Goal: Transaction & Acquisition: Purchase product/service

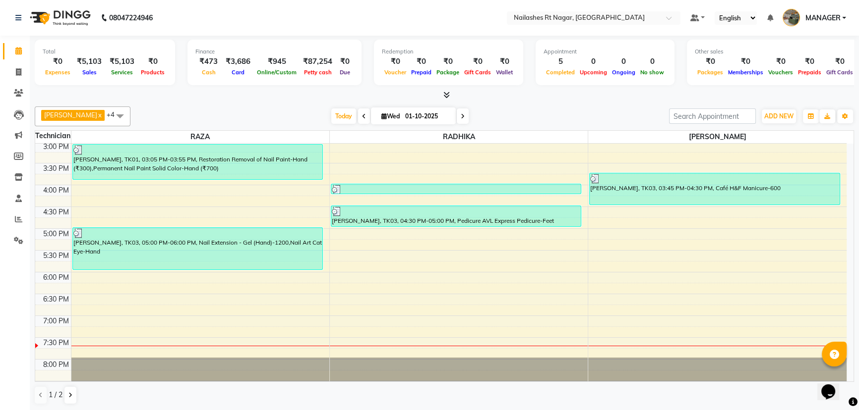
click at [217, 21] on nav "08047224946 Select Location × [GEOGRAPHIC_DATA] Default Panel My Panel English …" at bounding box center [429, 18] width 859 height 36
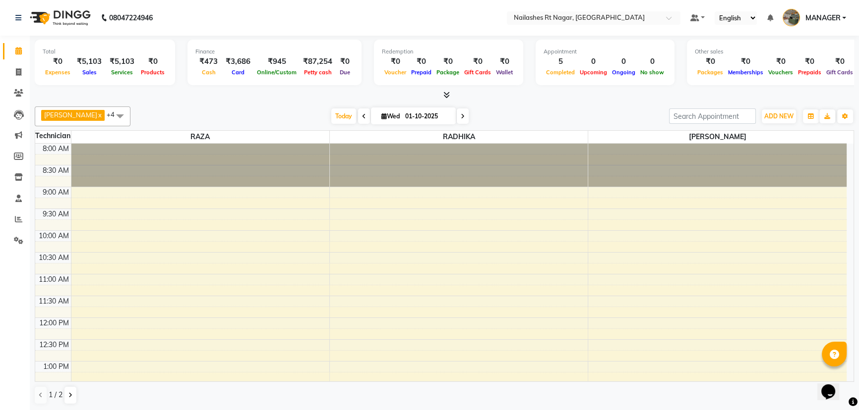
drag, startPoint x: 519, startPoint y: 106, endPoint x: 502, endPoint y: 126, distance: 25.7
click at [518, 107] on div "[PERSON_NAME] x [PERSON_NAME] x [PERSON_NAME] x [PERSON_NAME] x +4 UnSelect All…" at bounding box center [444, 117] width 819 height 20
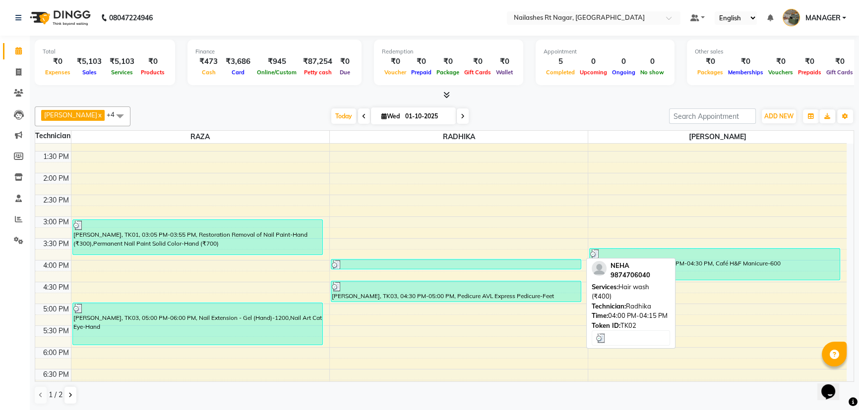
scroll to position [327, 0]
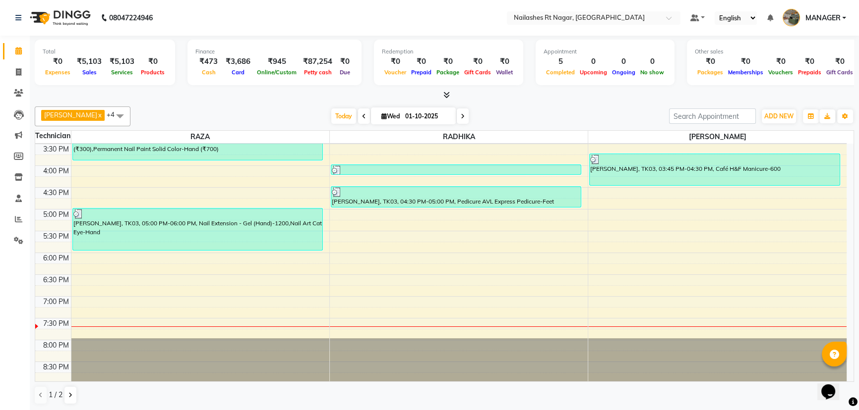
click at [532, 117] on div "[DATE] [DATE]" at bounding box center [399, 116] width 528 height 15
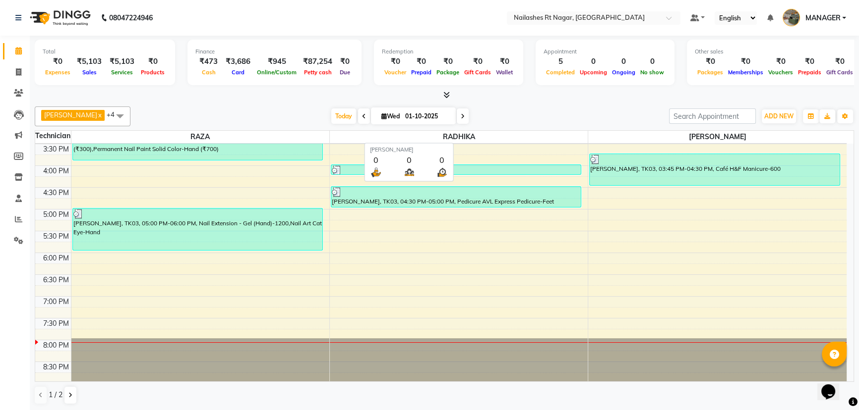
scroll to position [0, 0]
click at [14, 72] on span at bounding box center [18, 72] width 17 height 11
select select "8624"
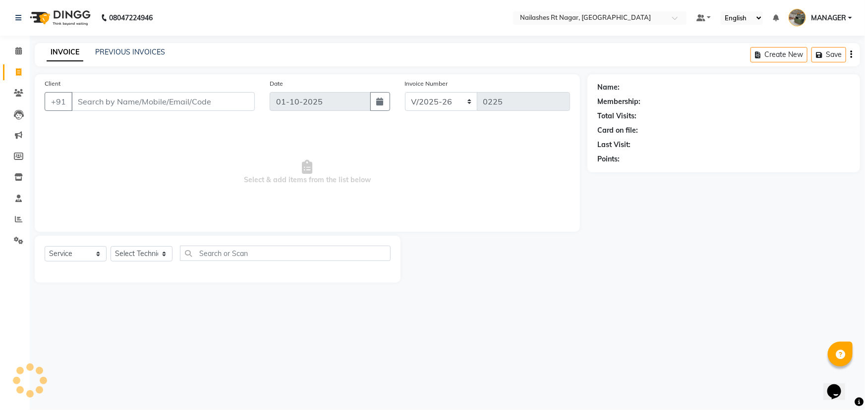
select select "membership"
click at [118, 56] on link "PREVIOUS INVOICES" at bounding box center [130, 52] width 70 height 9
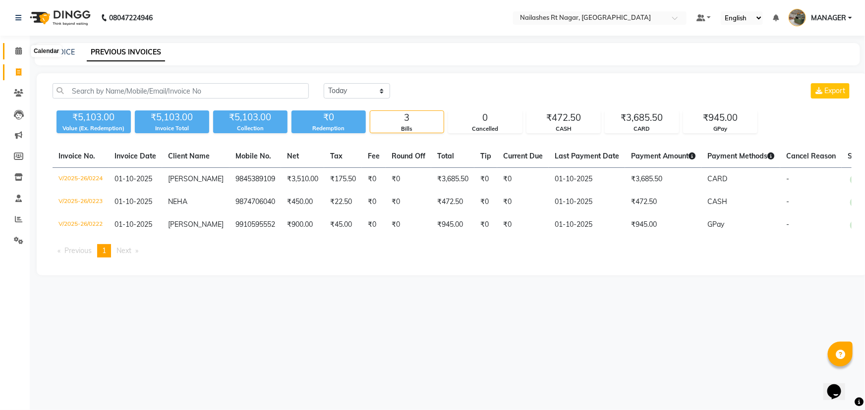
click at [22, 48] on span at bounding box center [18, 51] width 17 height 11
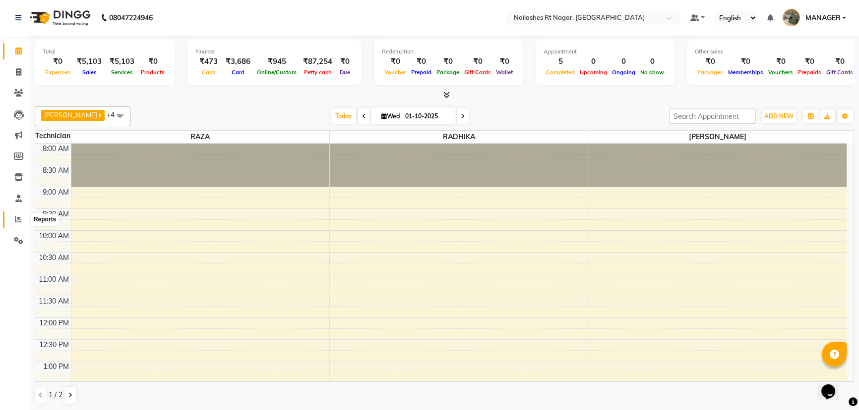
click at [20, 216] on icon at bounding box center [18, 219] width 7 height 7
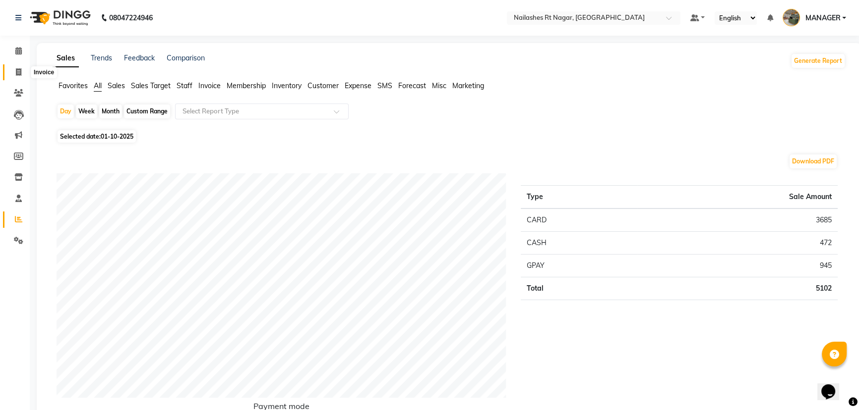
click at [20, 71] on icon at bounding box center [18, 71] width 5 height 7
select select "service"
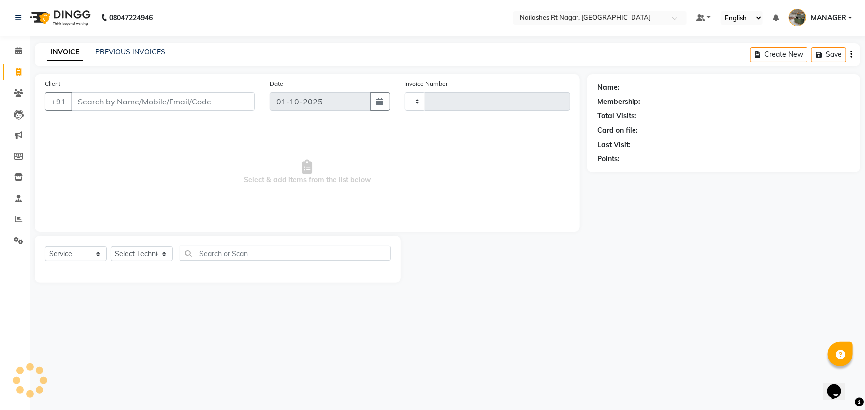
type input "0225"
select select "8624"
click at [94, 253] on select "Select Service Product Membership Package Voucher Prepaid Gift Card" at bounding box center [76, 253] width 62 height 15
select select "service"
click at [45, 246] on select "Select Service Product Membership Package Voucher Prepaid Gift Card" at bounding box center [76, 253] width 62 height 15
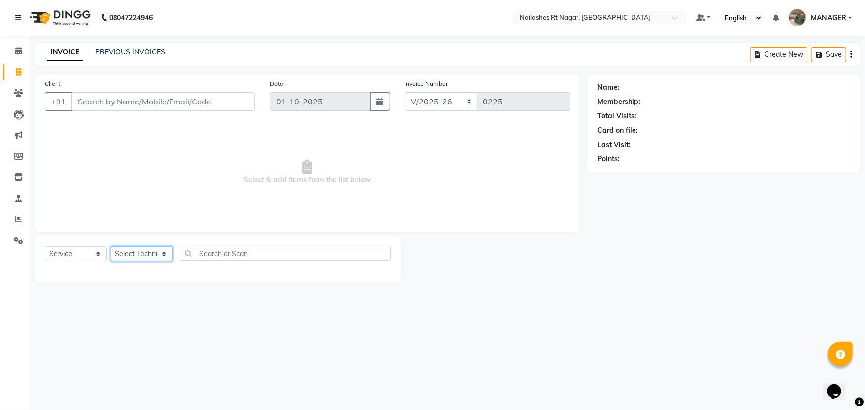
click at [129, 253] on select "Select Technician [PERSON_NAME] MANAGER RADHIKA [PERSON_NAME] [PERSON_NAME] [PE…" at bounding box center [142, 253] width 62 height 15
select select "86384"
click at [111, 246] on select "Select Technician [PERSON_NAME] MANAGER RADHIKA [PERSON_NAME] [PERSON_NAME] [PE…" at bounding box center [142, 253] width 62 height 15
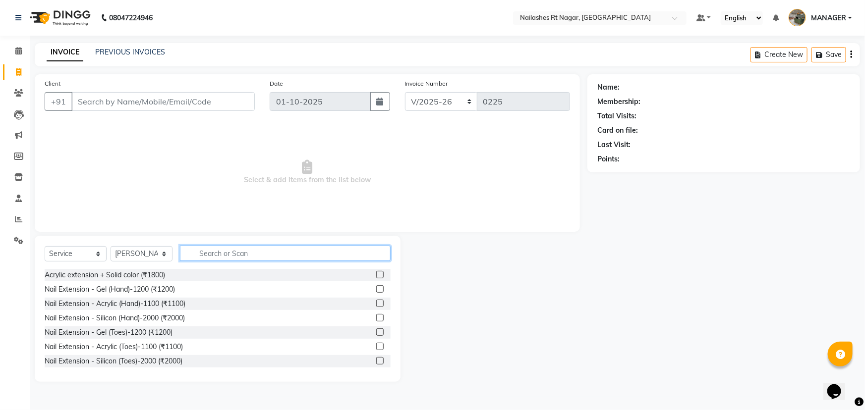
click at [198, 255] on input "text" at bounding box center [285, 253] width 211 height 15
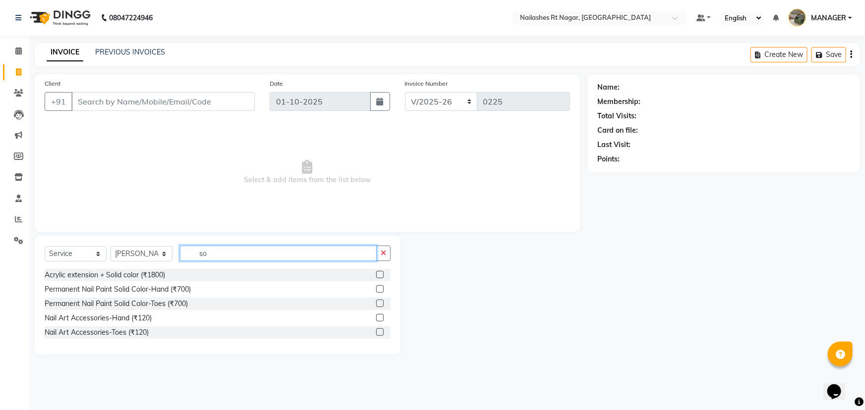
type input "s"
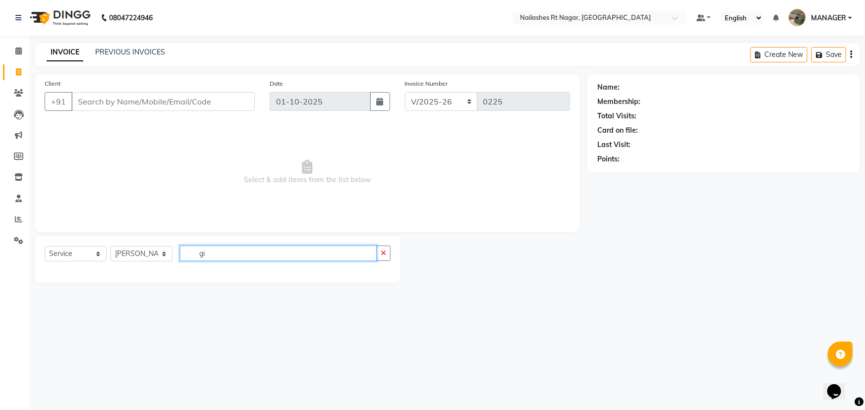
type input "g"
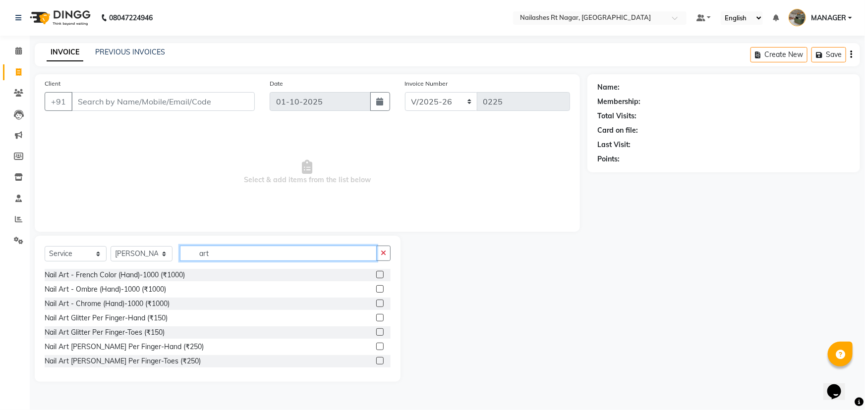
type input "art"
click at [376, 305] on label at bounding box center [379, 303] width 7 height 7
click at [376, 305] on input "checkbox" at bounding box center [379, 304] width 6 height 6
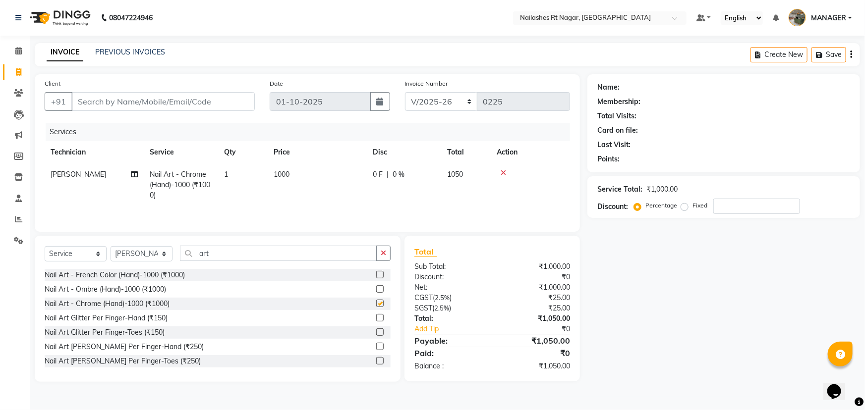
checkbox input "false"
click at [279, 174] on span "1000" at bounding box center [282, 174] width 16 height 9
select select "86384"
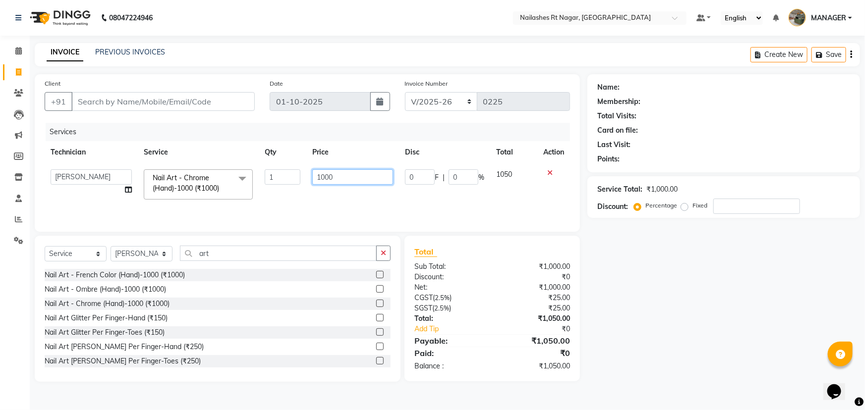
click at [343, 175] on input "1000" at bounding box center [352, 177] width 81 height 15
type input "1"
type input "500"
click at [793, 297] on div "Name: Membership: Total Visits: Card on file: Last Visit: Points: Service Total…" at bounding box center [727, 228] width 280 height 308
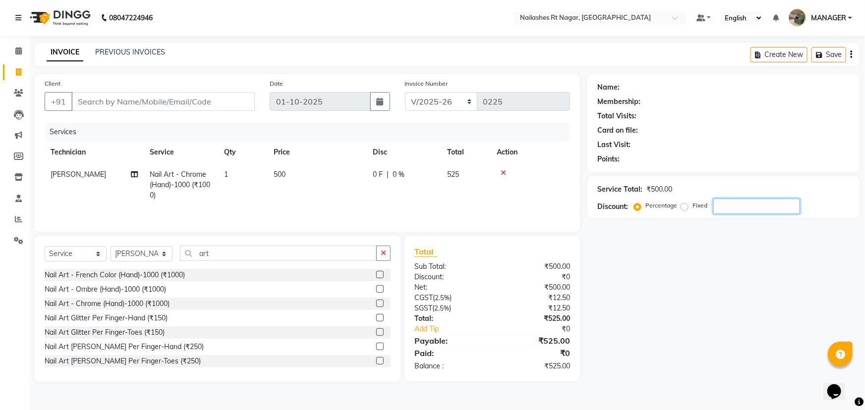
click at [750, 211] on input "number" at bounding box center [756, 206] width 87 height 15
click at [110, 100] on input "Client" at bounding box center [162, 101] width 183 height 19
type input "9"
type input "0"
type input "9880345333"
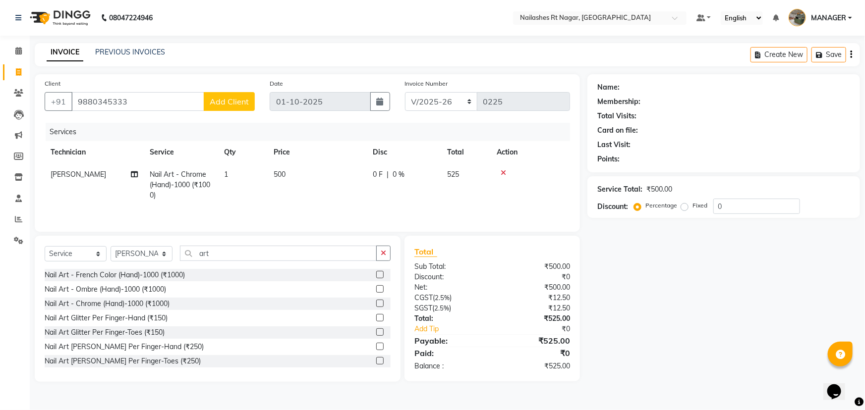
click at [229, 104] on span "Add Client" at bounding box center [229, 102] width 39 height 10
select select "21"
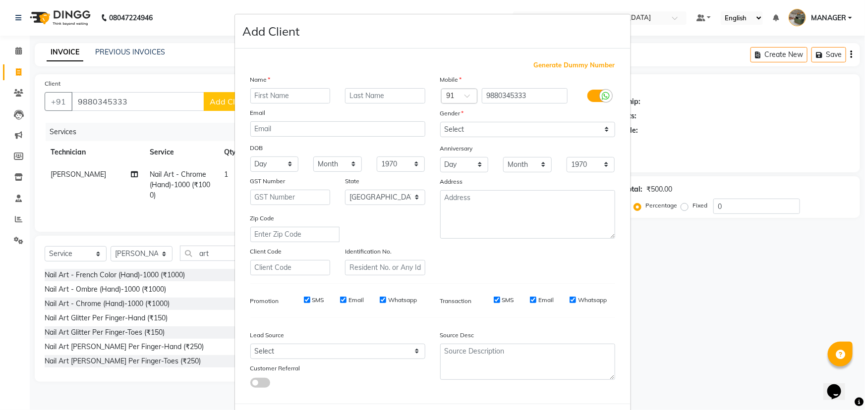
click at [306, 98] on input "text" at bounding box center [290, 95] width 80 height 15
type input "navya"
click at [508, 120] on div "Gender" at bounding box center [528, 115] width 190 height 14
click at [507, 127] on select "Select [DEMOGRAPHIC_DATA] [DEMOGRAPHIC_DATA] Other Prefer Not To Say" at bounding box center [527, 129] width 175 height 15
select select "[DEMOGRAPHIC_DATA]"
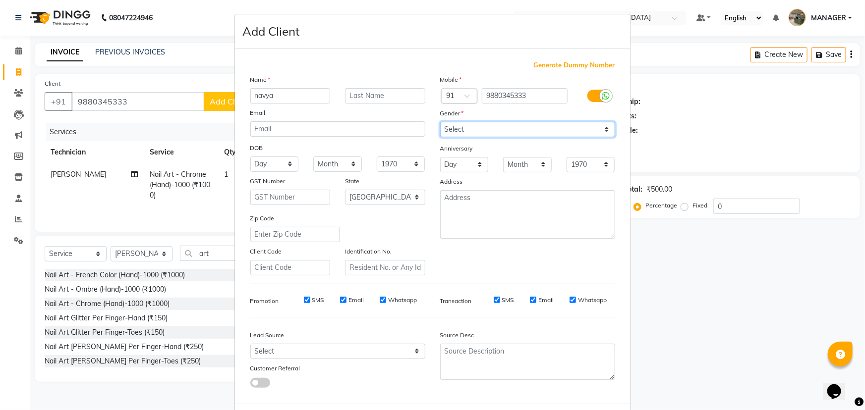
click at [440, 122] on select "Select [DEMOGRAPHIC_DATA] [DEMOGRAPHIC_DATA] Other Prefer Not To Say" at bounding box center [527, 129] width 175 height 15
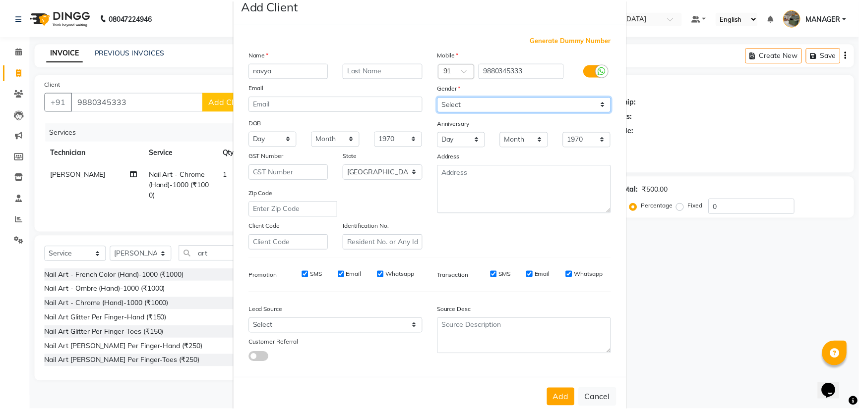
scroll to position [50, 0]
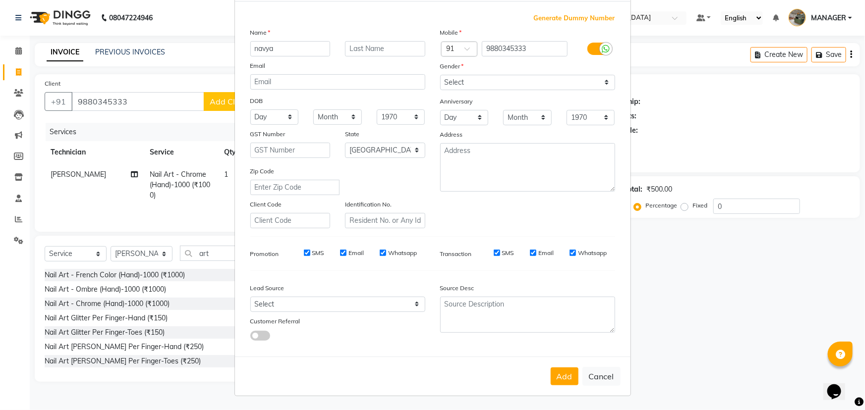
drag, startPoint x: 555, startPoint y: 374, endPoint x: 562, endPoint y: 382, distance: 10.5
click at [557, 376] on button "Add" at bounding box center [565, 377] width 28 height 18
select select
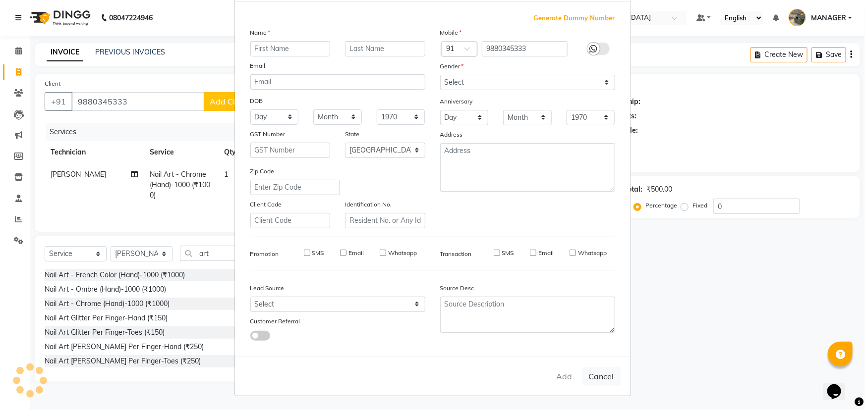
select select "null"
select select
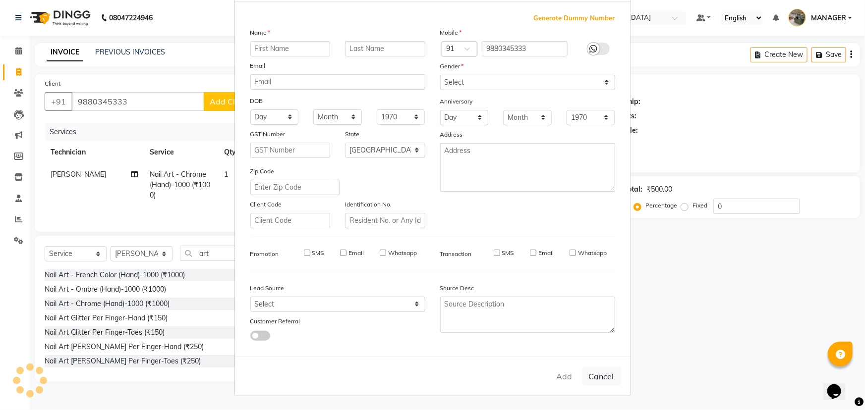
checkbox input "false"
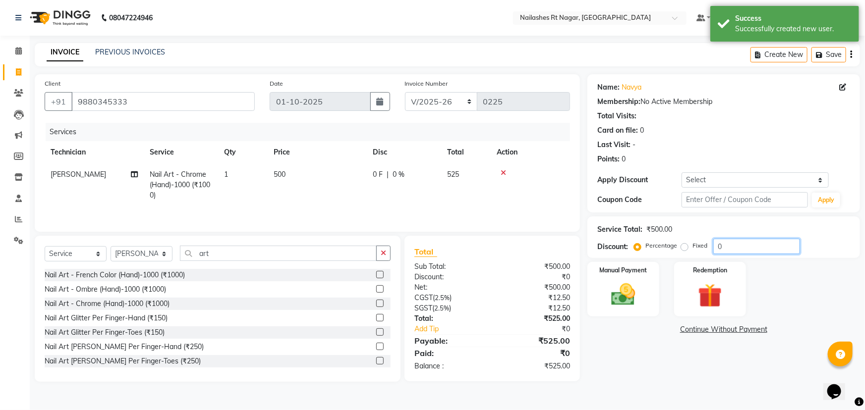
click at [748, 247] on input "0" at bounding box center [756, 246] width 87 height 15
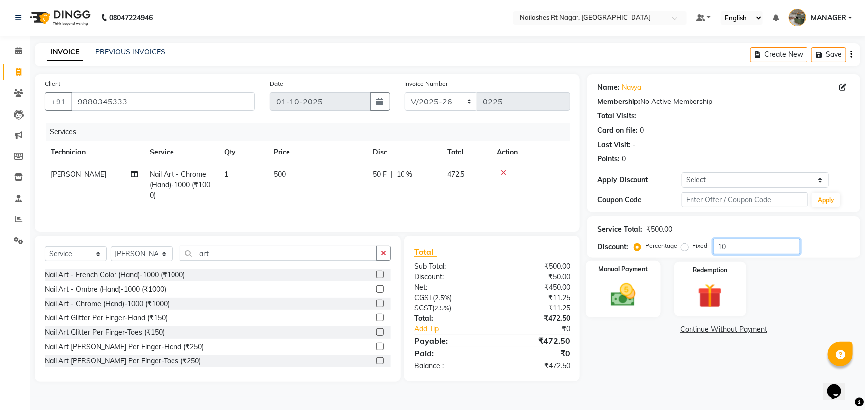
type input "10"
click at [623, 293] on img at bounding box center [623, 295] width 41 height 29
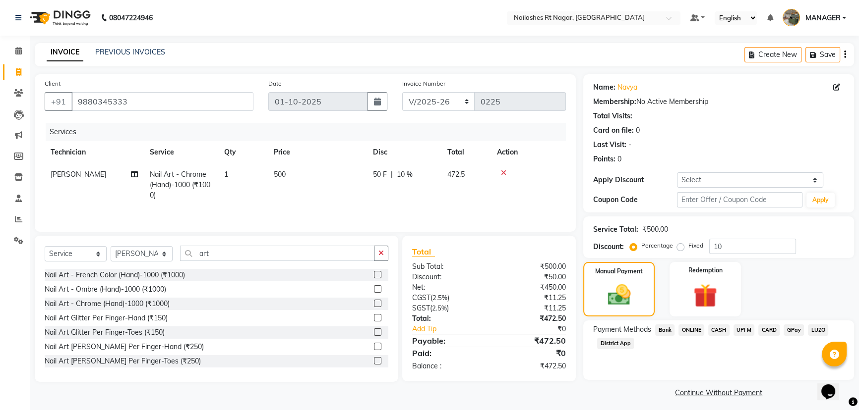
click at [796, 329] on span "GPay" at bounding box center [793, 330] width 20 height 11
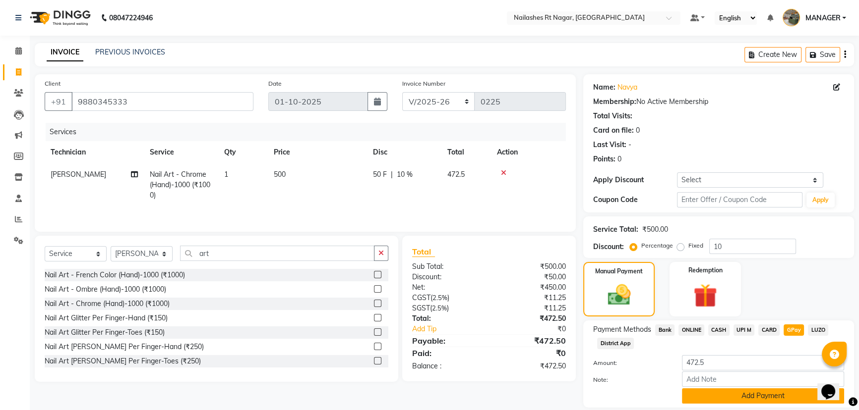
click at [804, 396] on button "Add Payment" at bounding box center [763, 396] width 162 height 15
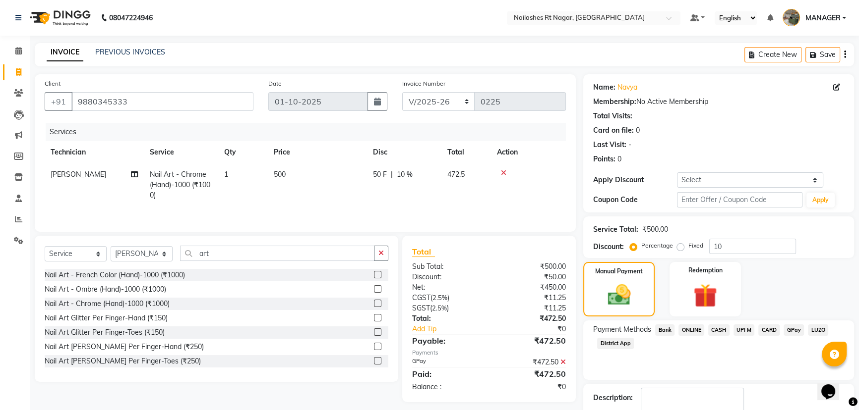
scroll to position [60, 0]
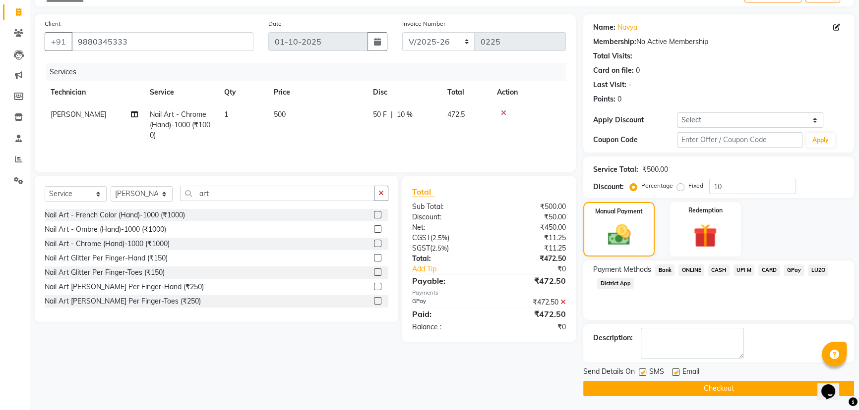
click at [695, 389] on button "Checkout" at bounding box center [718, 388] width 271 height 15
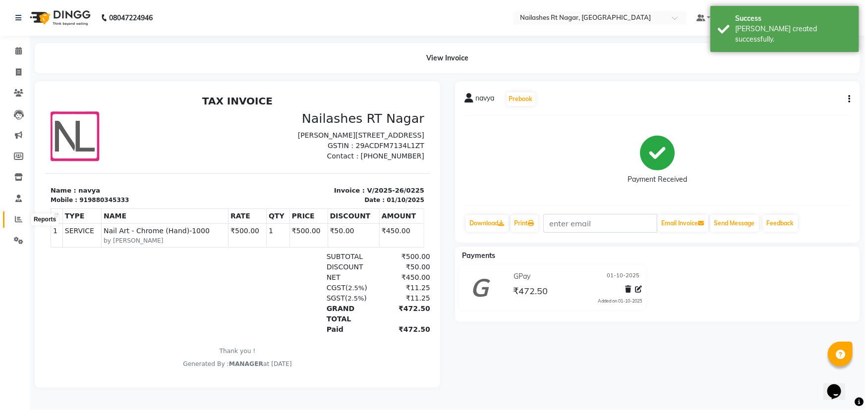
click at [13, 219] on span at bounding box center [18, 219] width 17 height 11
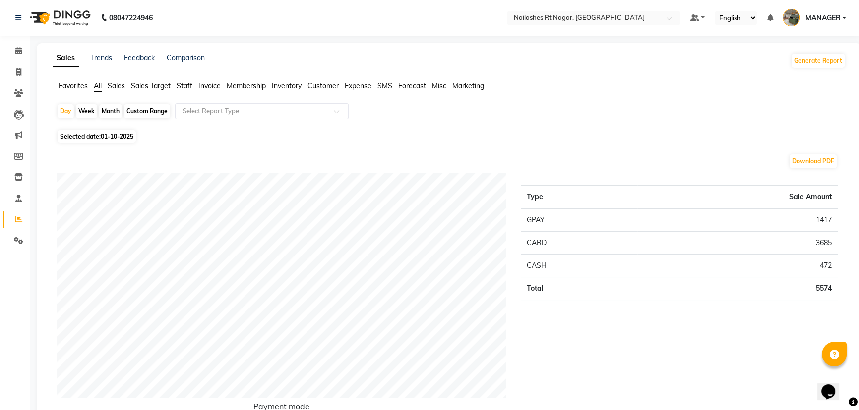
click at [190, 85] on span "Staff" at bounding box center [184, 85] width 16 height 9
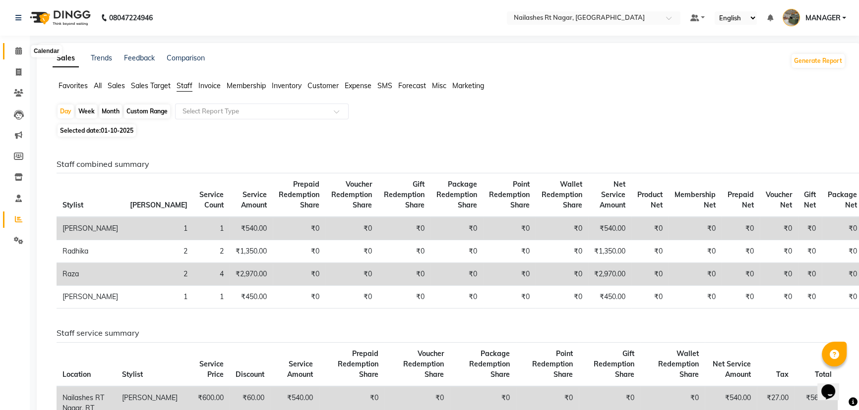
click at [22, 53] on span at bounding box center [18, 51] width 17 height 11
